Goal: Task Accomplishment & Management: Manage account settings

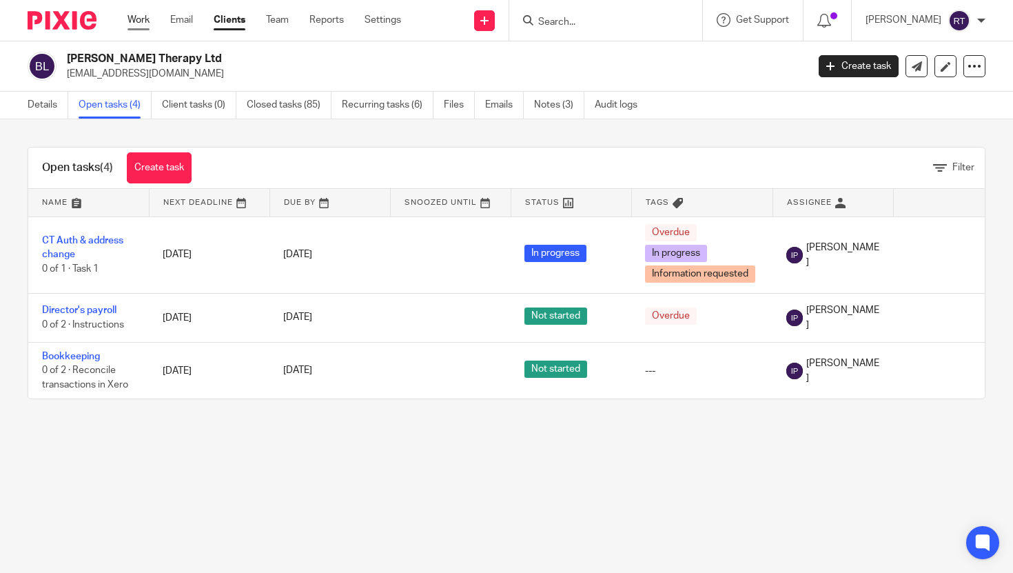
click at [141, 17] on link "Work" at bounding box center [139, 20] width 22 height 14
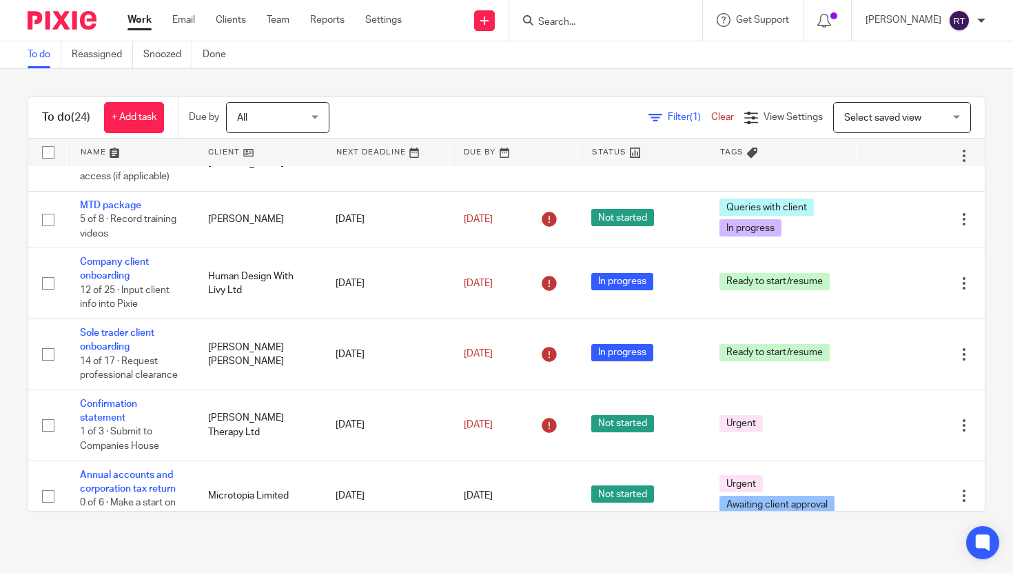
scroll to position [94, 0]
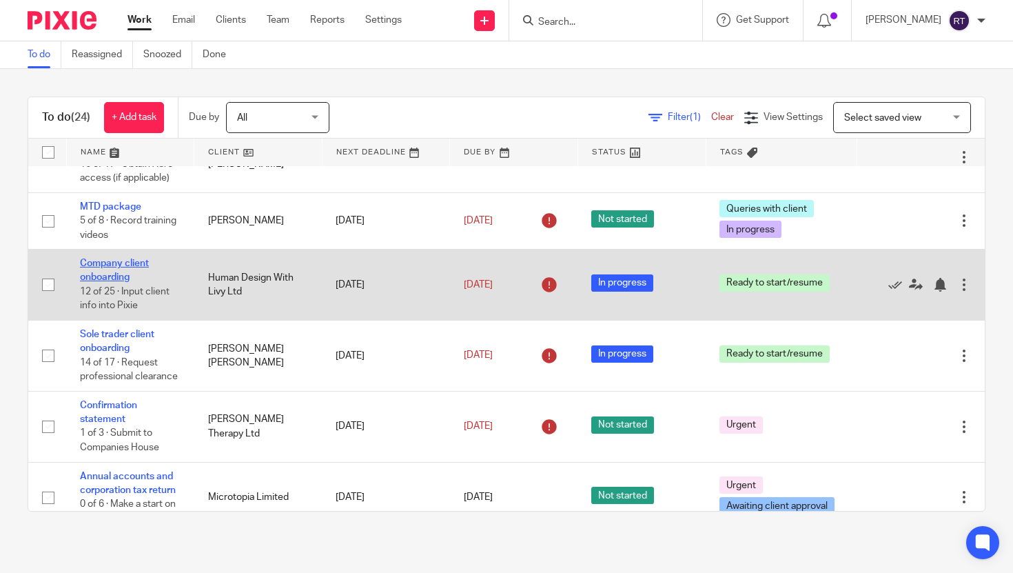
click at [93, 279] on link "Company client onboarding" at bounding box center [114, 270] width 69 height 23
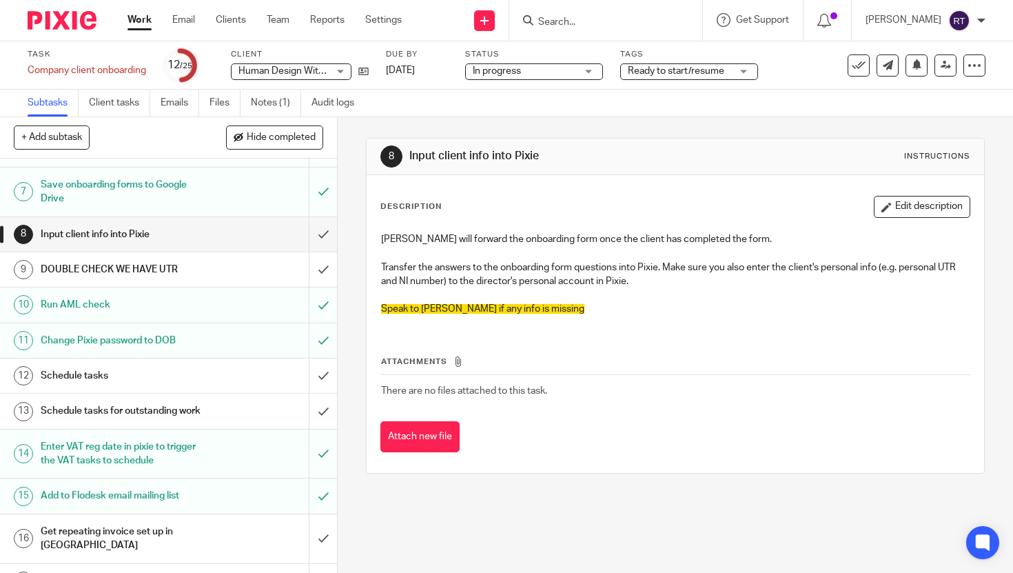
scroll to position [296, 0]
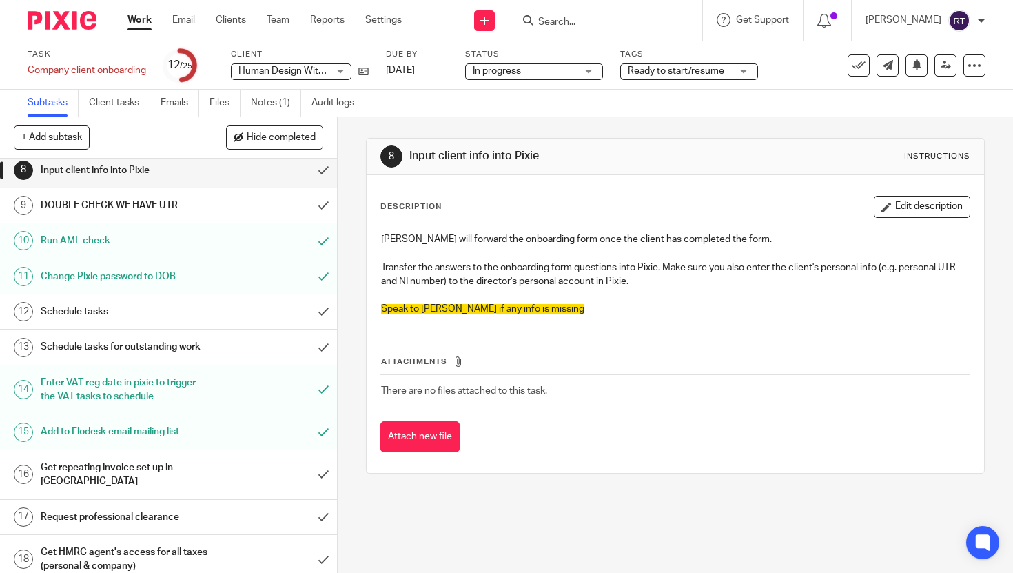
click at [136, 500] on link "17 Request professional clearance" at bounding box center [154, 517] width 309 height 34
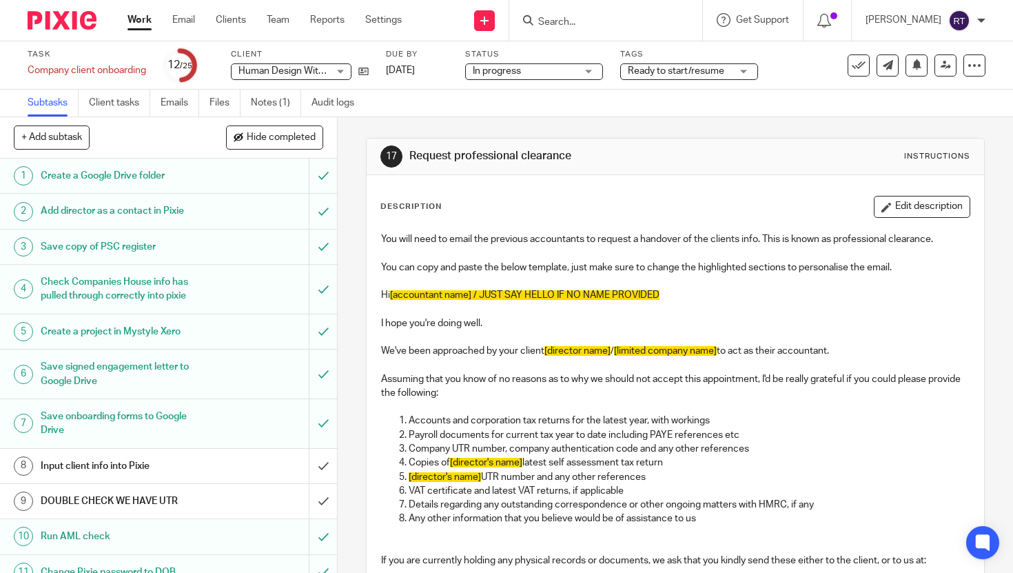
click at [384, 284] on p at bounding box center [675, 281] width 589 height 14
click at [384, 290] on p "Hi [accountant name] / JUST SAY HELLO IF NO NAME PROVIDED" at bounding box center [675, 295] width 589 height 14
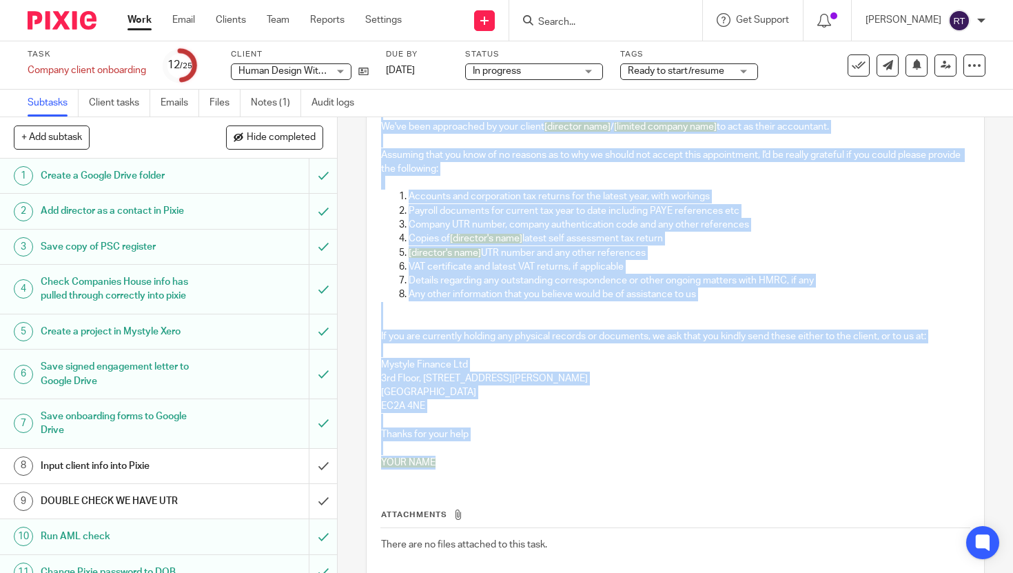
scroll to position [253, 0]
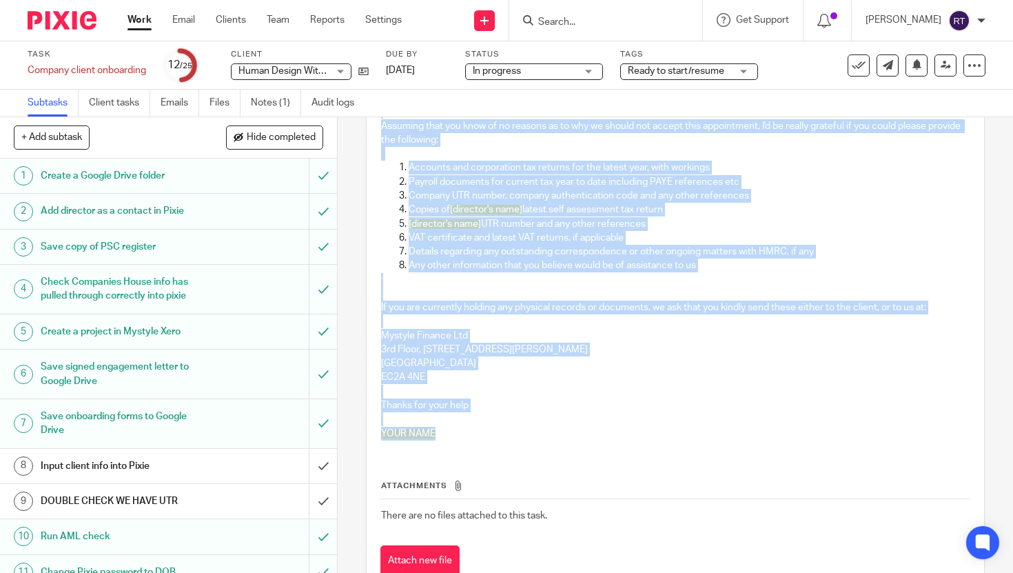
drag, startPoint x: 378, startPoint y: 293, endPoint x: 526, endPoint y: 441, distance: 209.1
click at [526, 441] on div "You will need to email the previous accountants to request a handover of the cl…" at bounding box center [675, 211] width 603 height 478
copy div "Hi [accountant name] / JUST SAY HELLO IF NO NAME PROVIDED I hope you're doing w…"
click at [149, 25] on link "Work" at bounding box center [140, 20] width 24 height 14
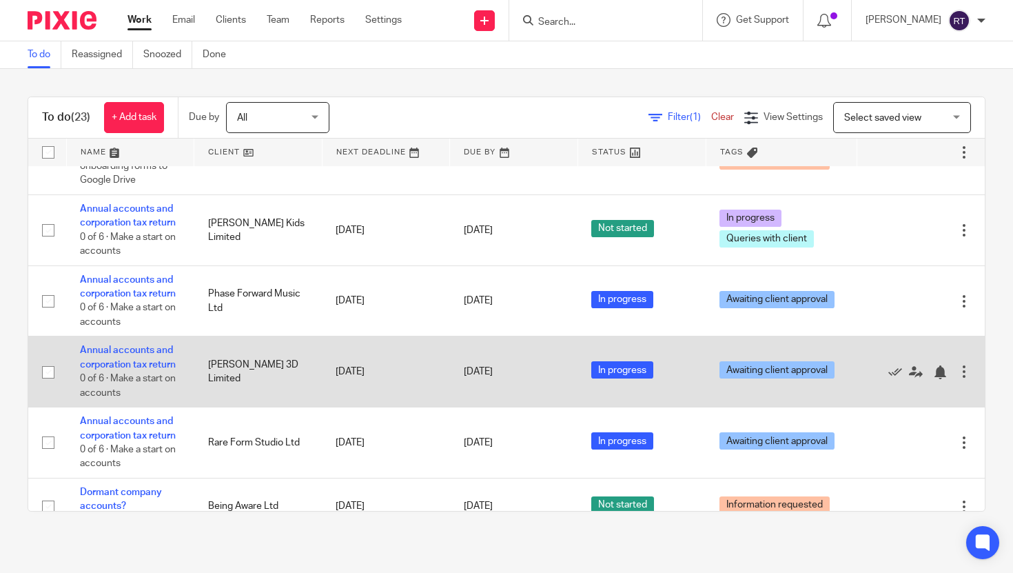
scroll to position [563, 0]
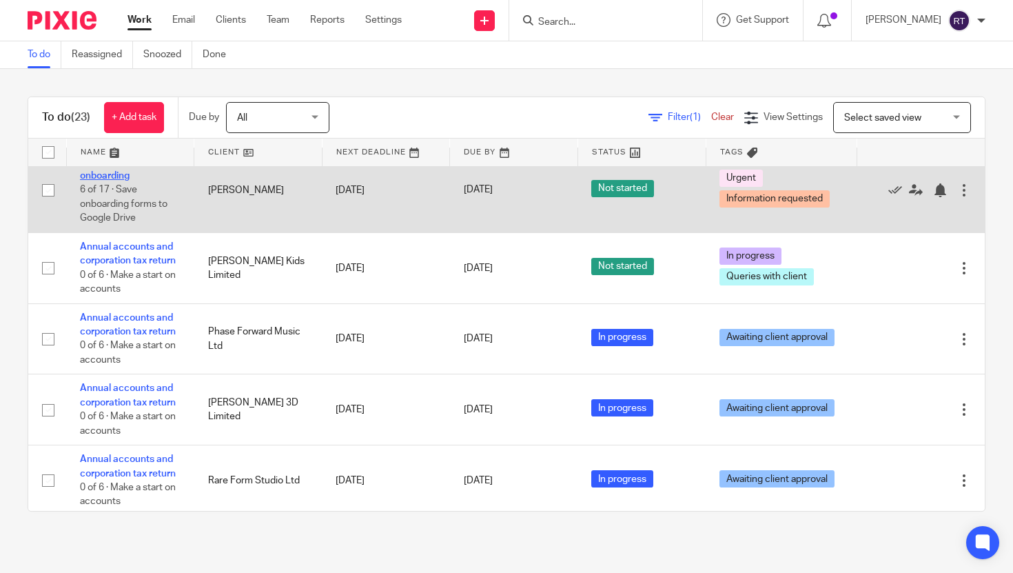
click at [123, 181] on link "Sole trader client onboarding" at bounding box center [117, 168] width 74 height 23
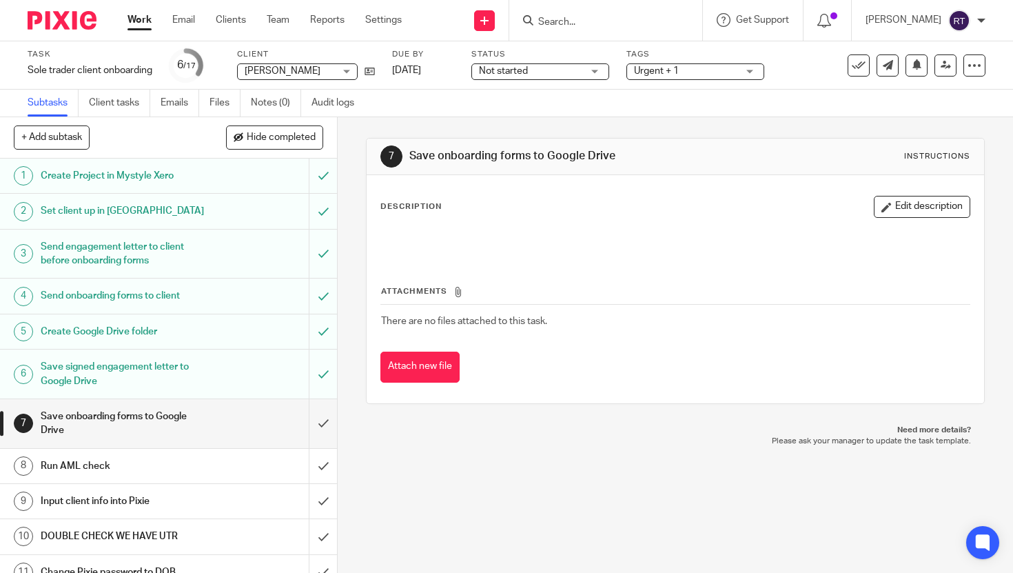
click at [665, 63] on div "Urgent + 1" at bounding box center [696, 71] width 138 height 17
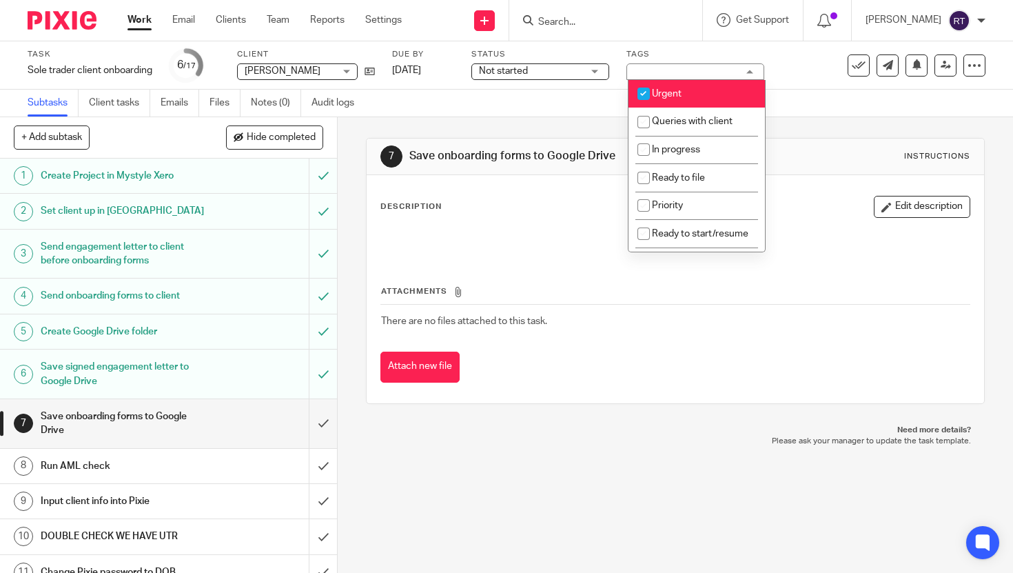
click at [676, 92] on span "Urgent" at bounding box center [667, 94] width 30 height 10
checkbox input "false"
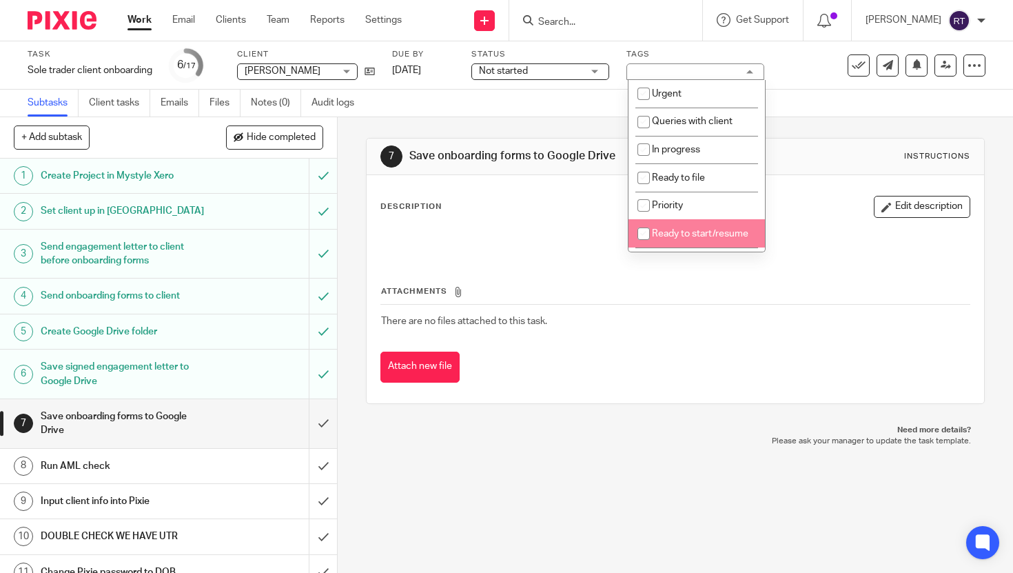
click at [658, 235] on span "Ready to start/resume" at bounding box center [700, 234] width 97 height 10
checkbox input "true"
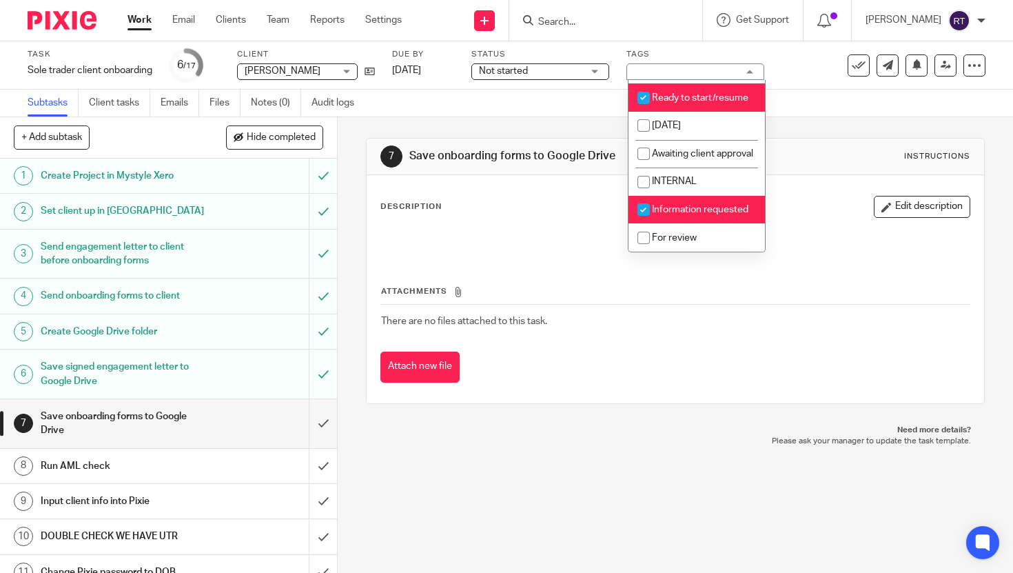
click at [669, 212] on span "Information requested" at bounding box center [700, 210] width 97 height 10
checkbox input "false"
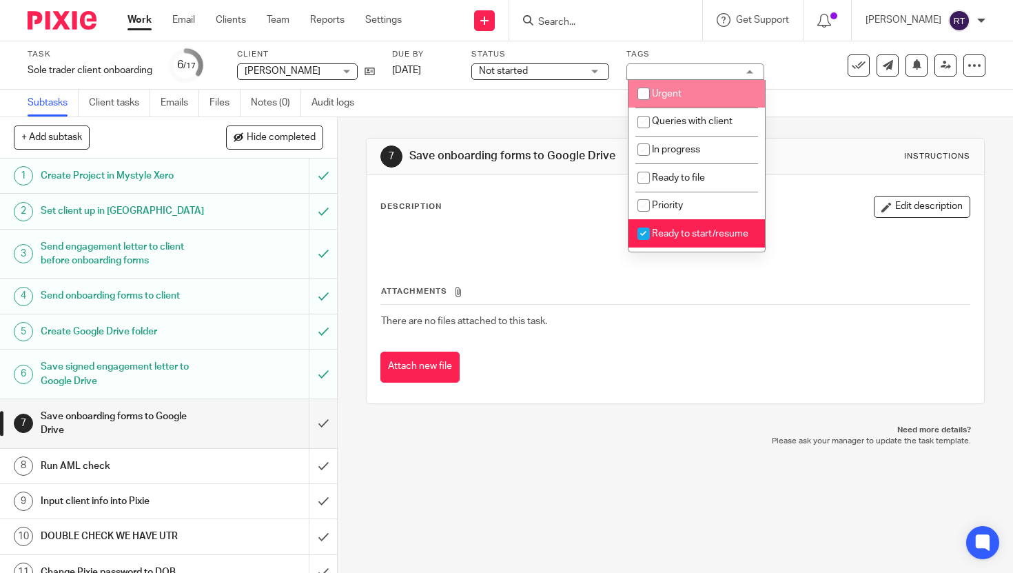
click at [697, 99] on li "Urgent" at bounding box center [697, 94] width 137 height 28
checkbox input "true"
click at [556, 133] on div "7 Save onboarding forms to Google Drive Instructions Description Edit descripti…" at bounding box center [675, 270] width 619 height 307
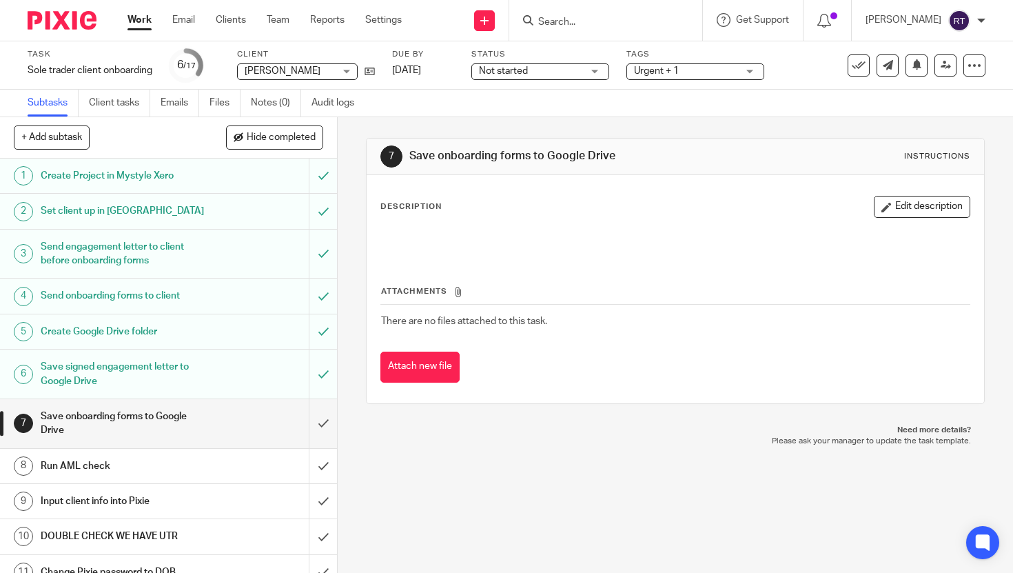
click at [515, 76] on span "Not started" at bounding box center [503, 71] width 49 height 10
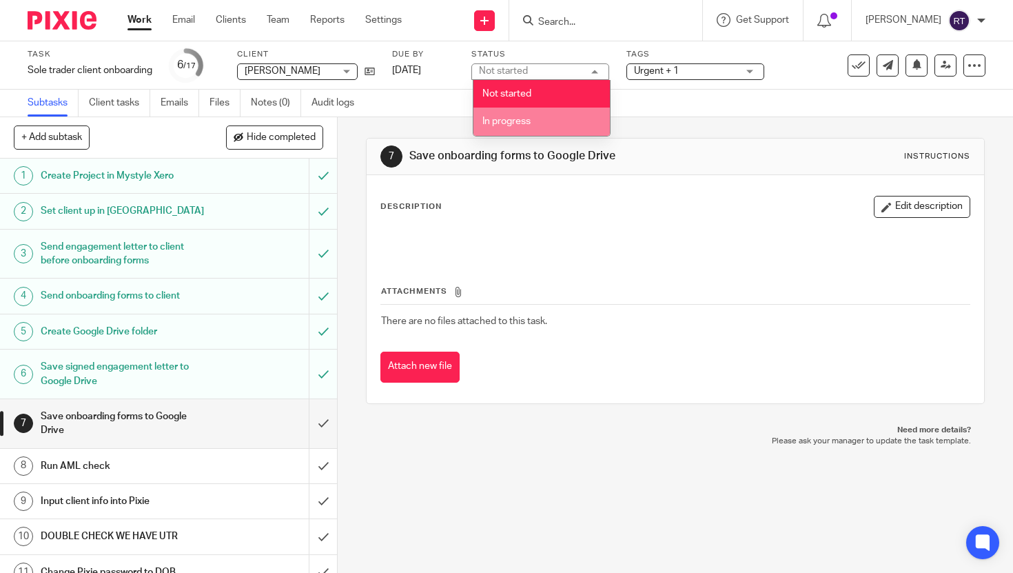
click at [512, 117] on span "In progress" at bounding box center [507, 122] width 48 height 10
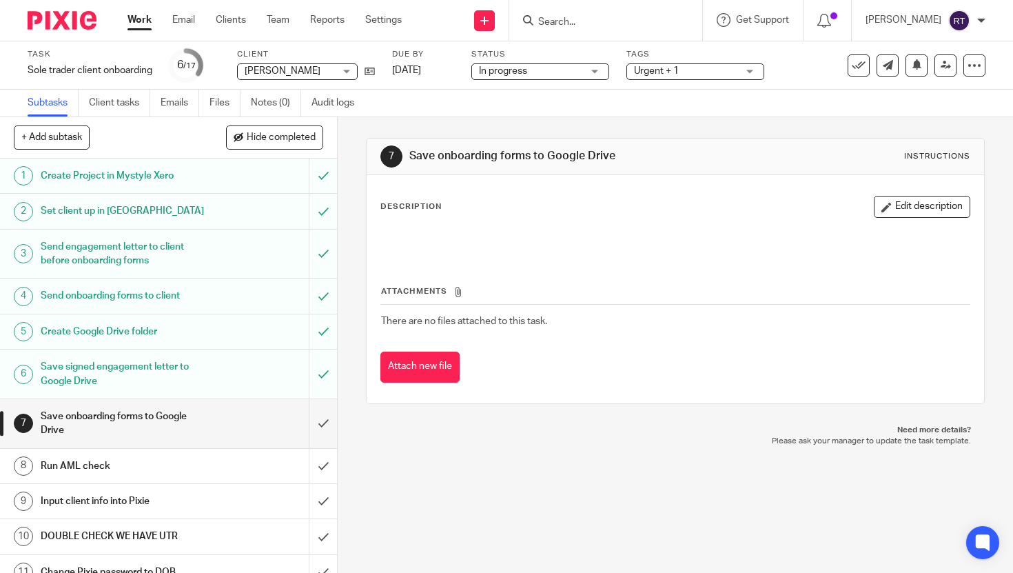
click at [144, 20] on link "Work" at bounding box center [140, 20] width 24 height 14
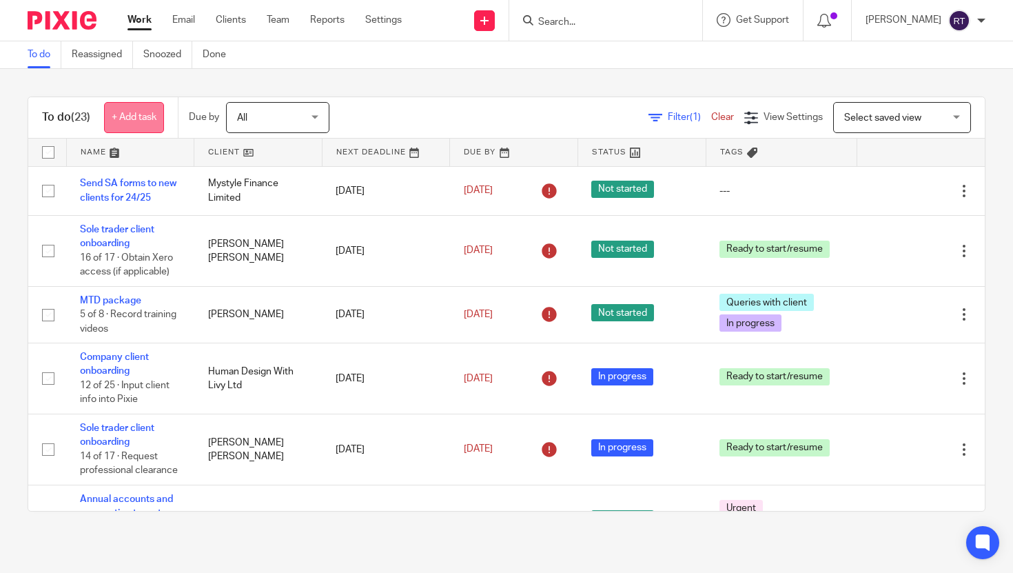
click at [130, 124] on link "+ Add task" at bounding box center [134, 117] width 60 height 31
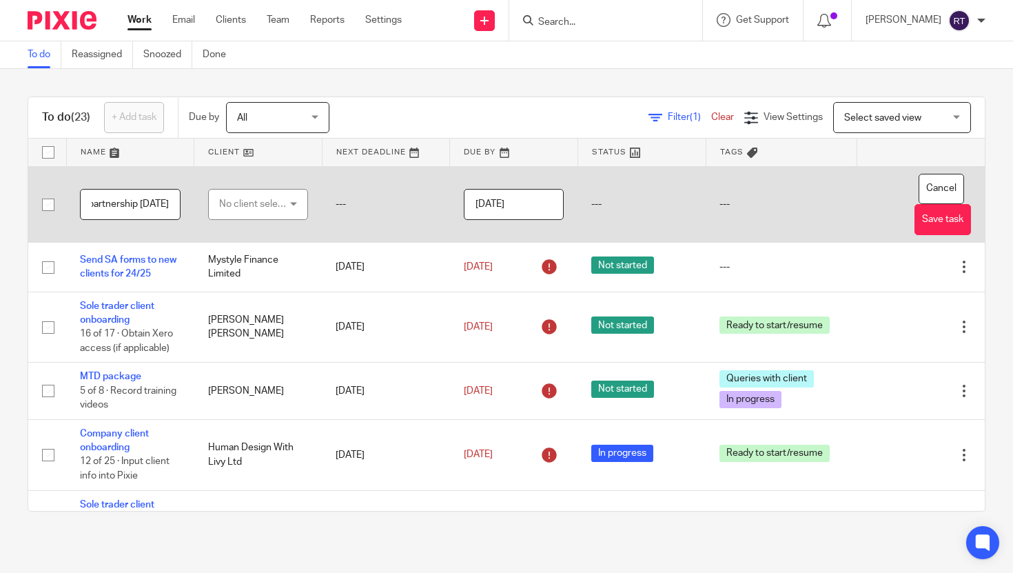
scroll to position [0, 41]
type input "Form partnership [DATE]"
click at [294, 205] on div "No client selected" at bounding box center [258, 204] width 101 height 31
type input "tipp"
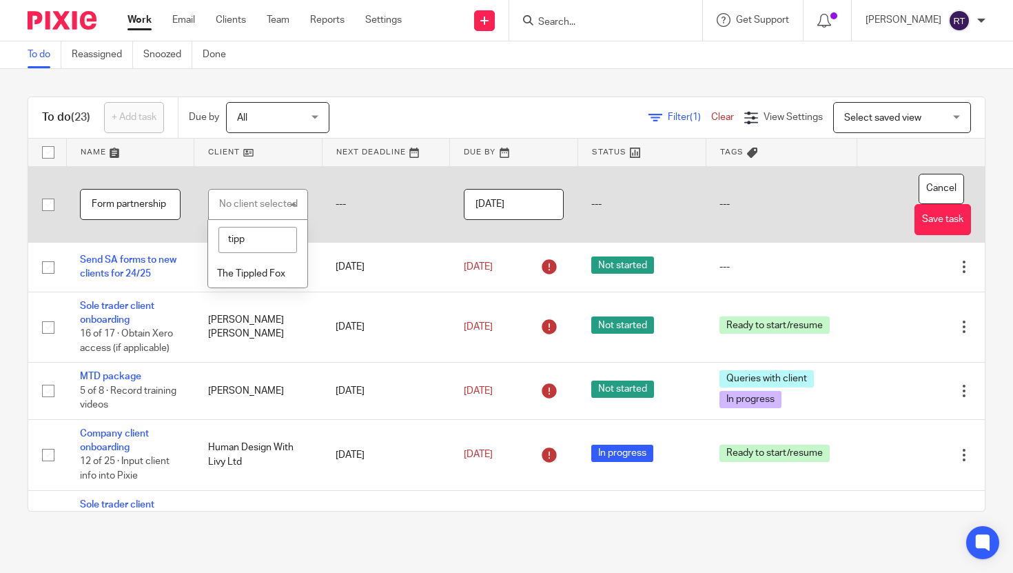
click at [253, 275] on span "The Tippled Fox" at bounding box center [251, 274] width 68 height 10
click at [522, 208] on input "2025-08-27" at bounding box center [514, 204] width 101 height 31
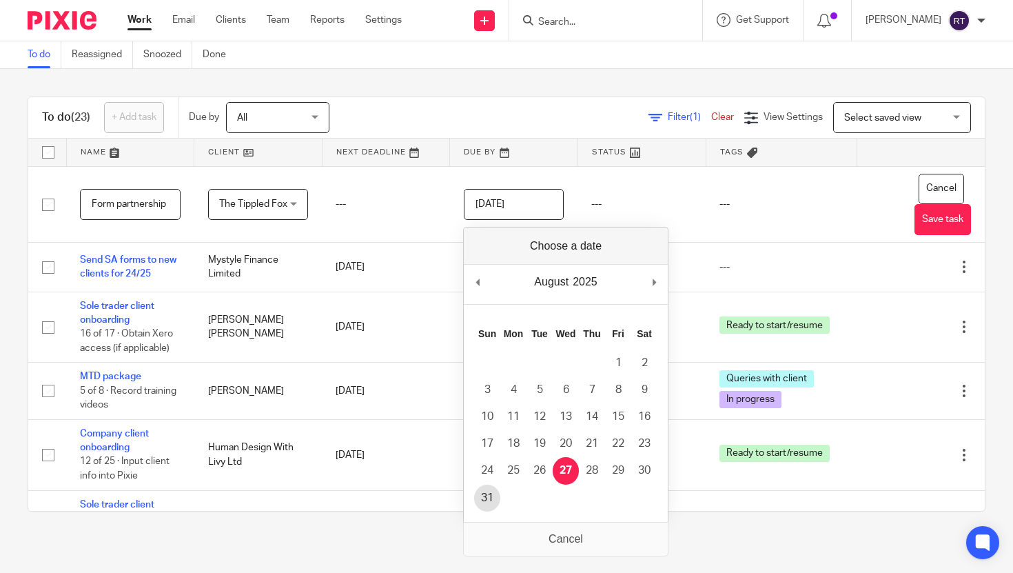
type input "2025-08-31"
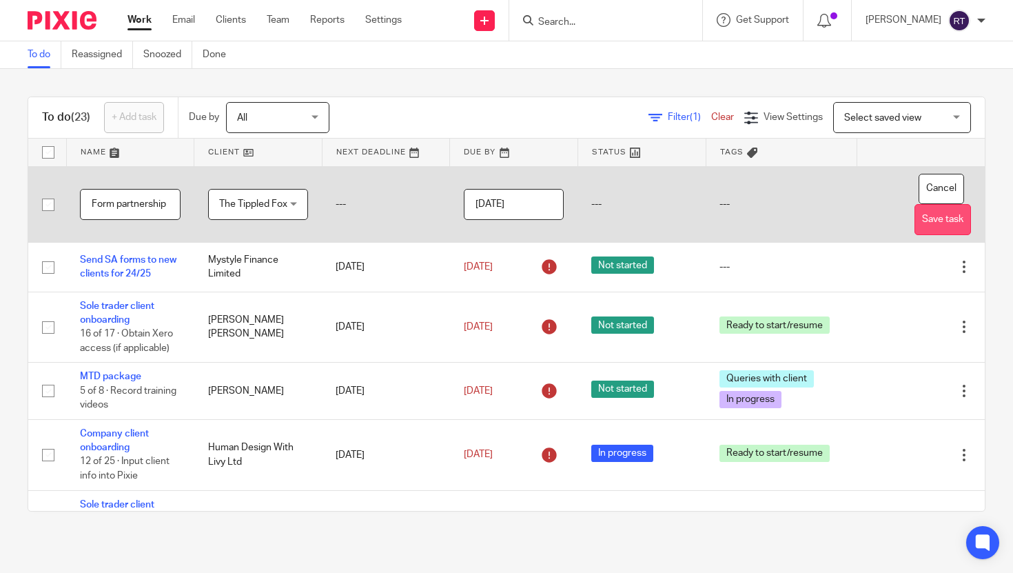
click at [948, 215] on button "Save task" at bounding box center [943, 219] width 57 height 31
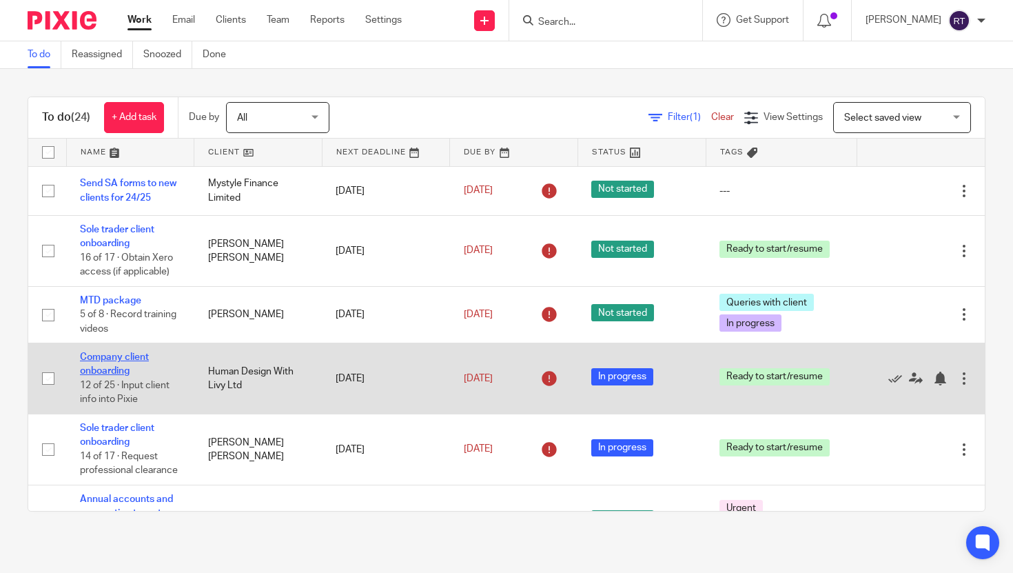
click at [129, 363] on link "Company client onboarding" at bounding box center [114, 363] width 69 height 23
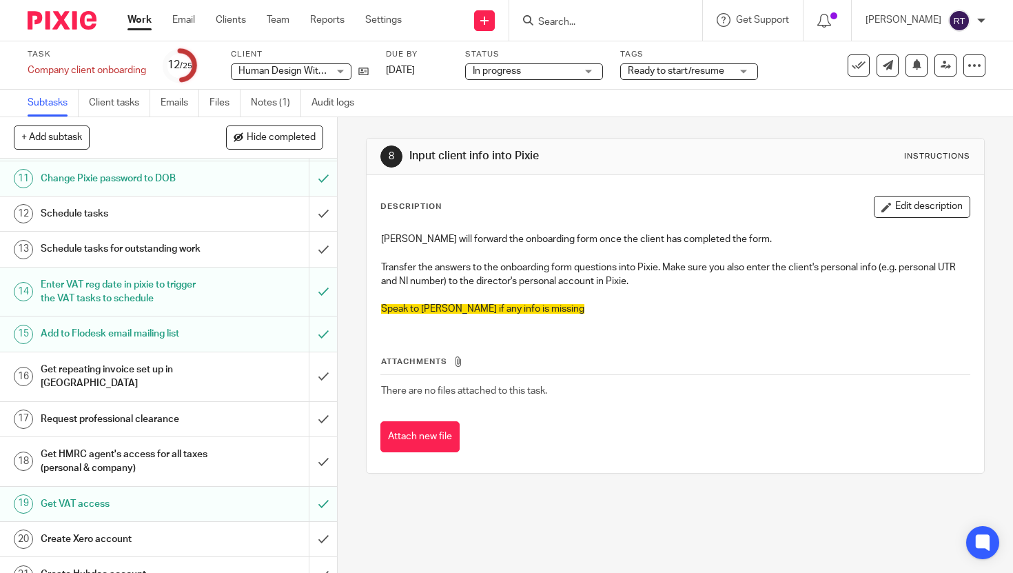
scroll to position [393, 0]
click at [315, 403] on input "submit" at bounding box center [168, 420] width 337 height 34
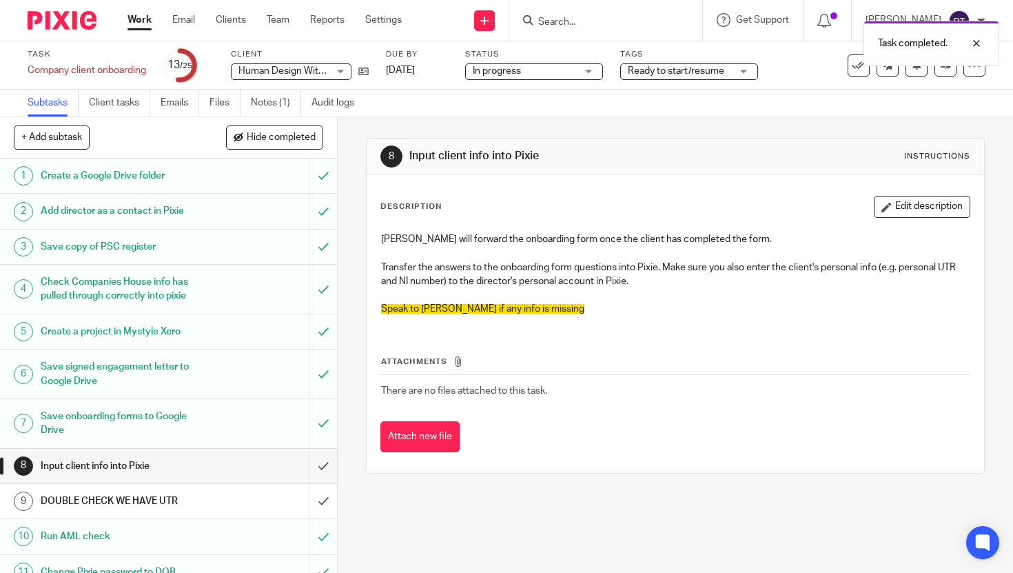
click at [138, 22] on link "Work" at bounding box center [140, 20] width 24 height 14
click at [275, 106] on link "Notes (1)" at bounding box center [276, 103] width 50 height 27
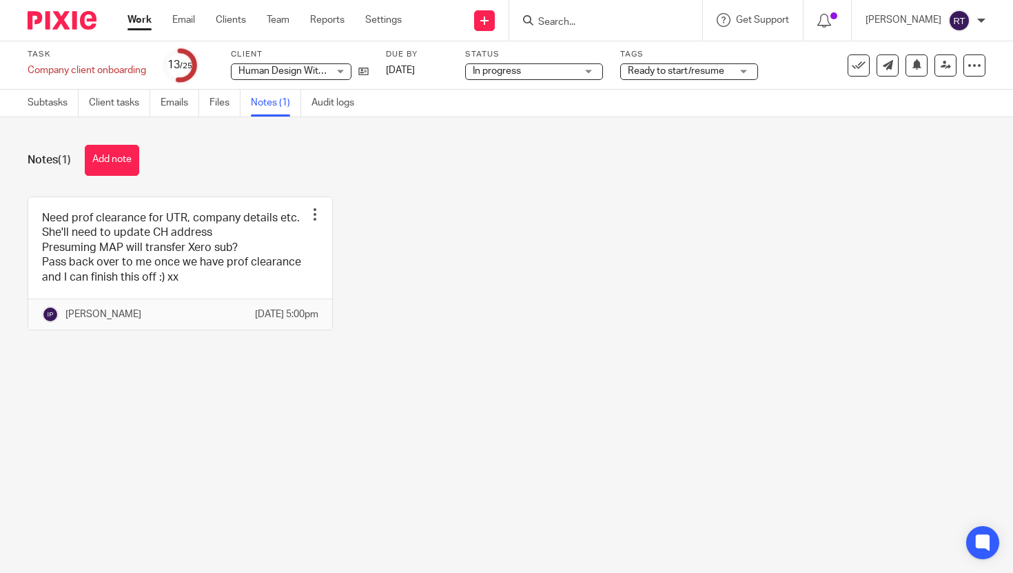
click at [142, 31] on div "Work Email Clients Team Reports Settings Work Email Clients Team Reports Settin…" at bounding box center [268, 20] width 309 height 41
click at [139, 27] on div "Work Email Clients Team Reports Settings Work Email Clients Team Reports Settin…" at bounding box center [268, 20] width 309 height 41
